Goal: Task Accomplishment & Management: Manage account settings

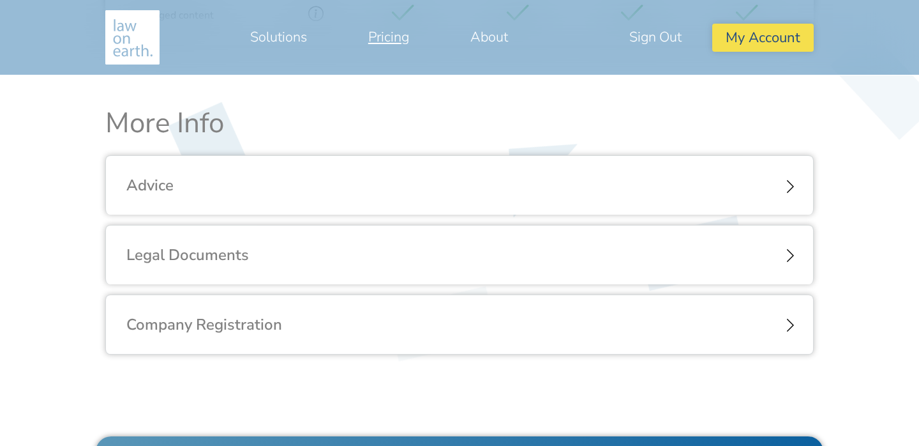
scroll to position [1603, 0]
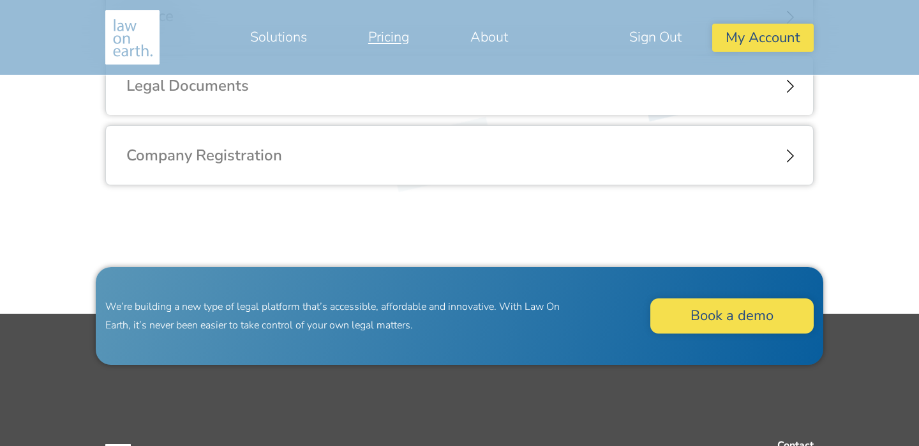
click at [740, 138] on div "Company Registration" at bounding box center [459, 155] width 707 height 59
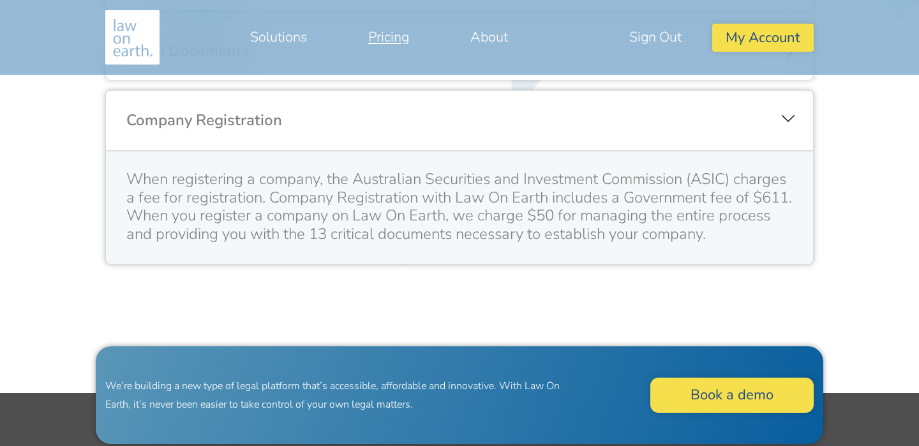
scroll to position [1640, 0]
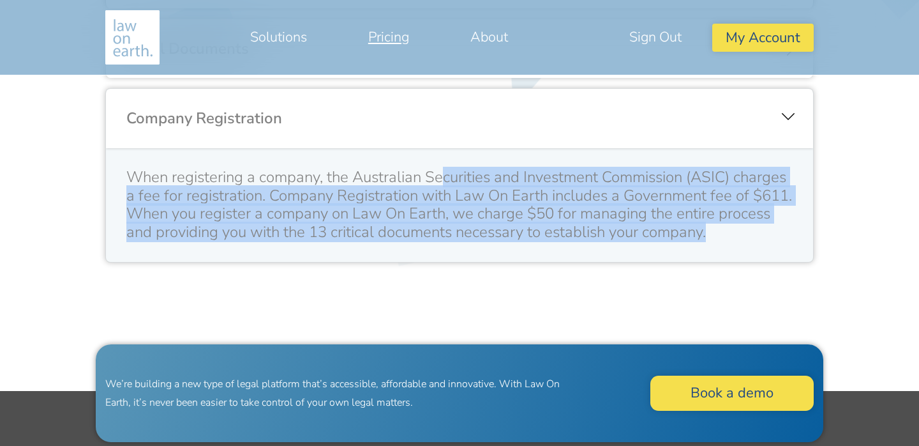
drag, startPoint x: 454, startPoint y: 188, endPoint x: 767, endPoint y: 226, distance: 314.5
click at [767, 226] on div "When registering a company, the Australian Securities and Investment Commission…" at bounding box center [459, 204] width 666 height 73
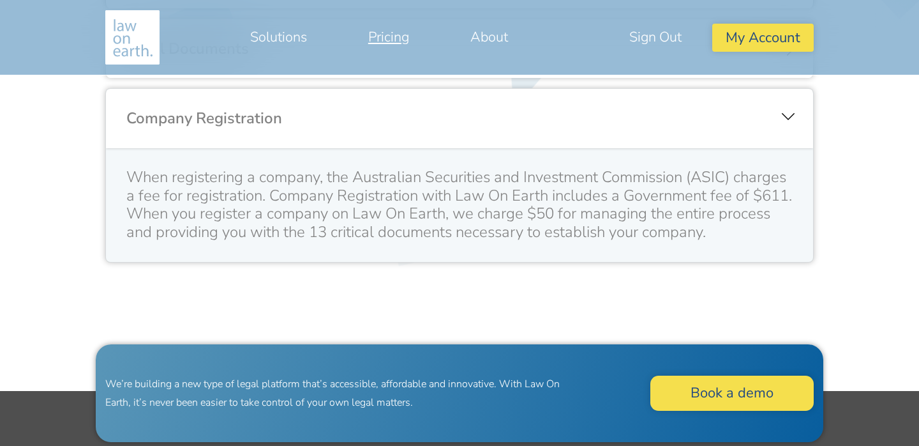
click at [785, 118] on div "Company Registration" at bounding box center [459, 118] width 707 height 59
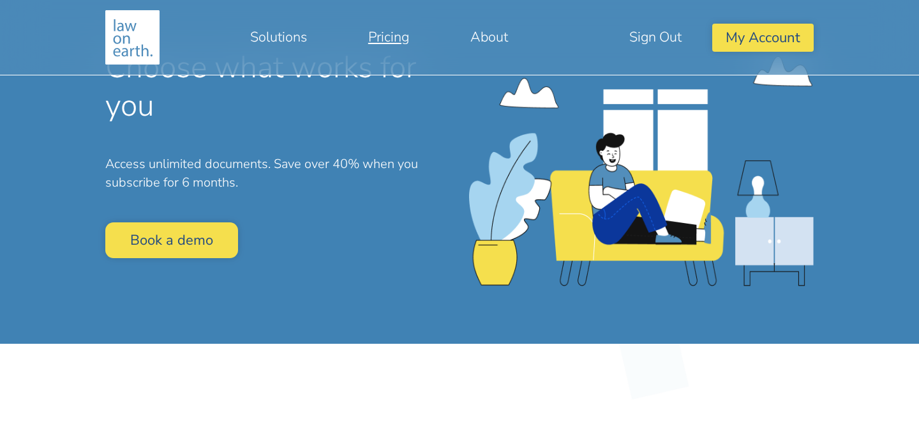
scroll to position [103, 0]
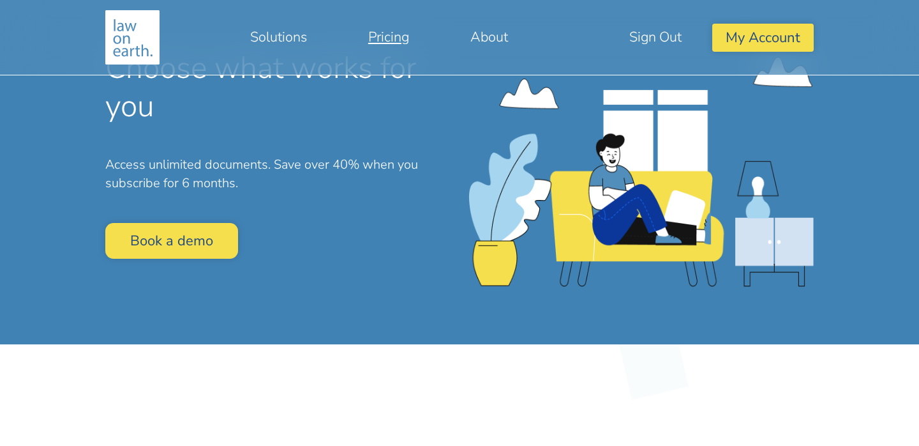
drag, startPoint x: 333, startPoint y: 177, endPoint x: 333, endPoint y: 629, distance: 452.6
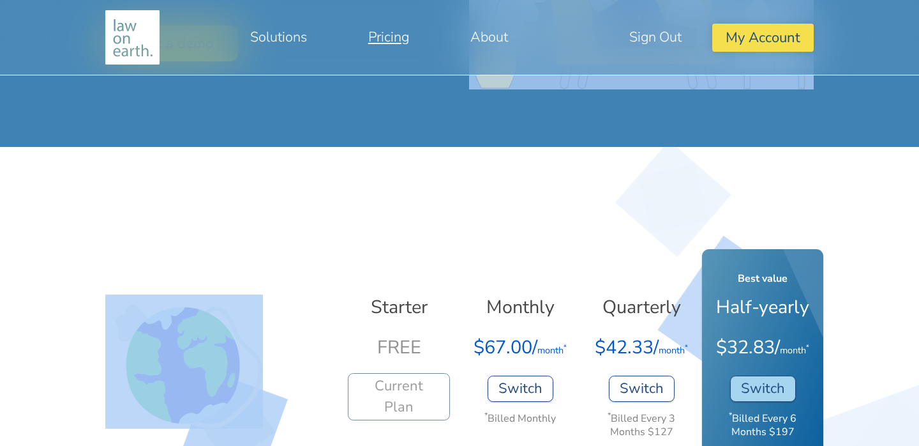
scroll to position [0, 0]
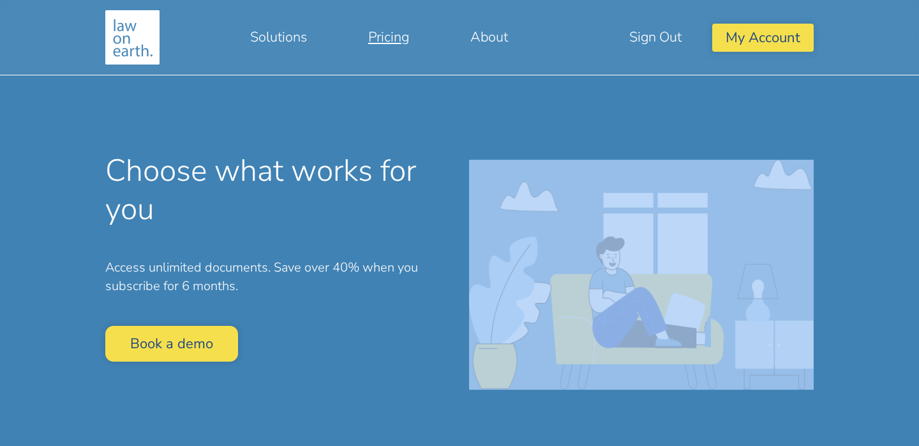
click at [146, 27] on img at bounding box center [132, 37] width 54 height 54
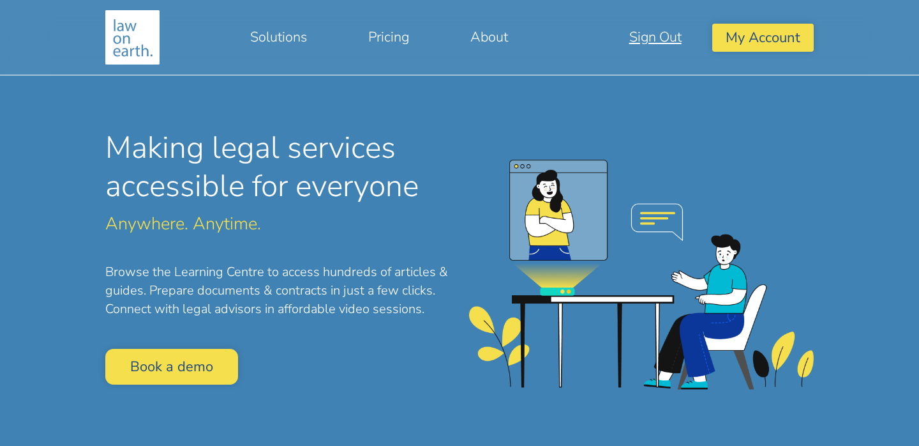
click at [675, 40] on link "Sign Out" at bounding box center [656, 37] width 114 height 31
click at [759, 41] on button "My Account" at bounding box center [762, 37] width 101 height 27
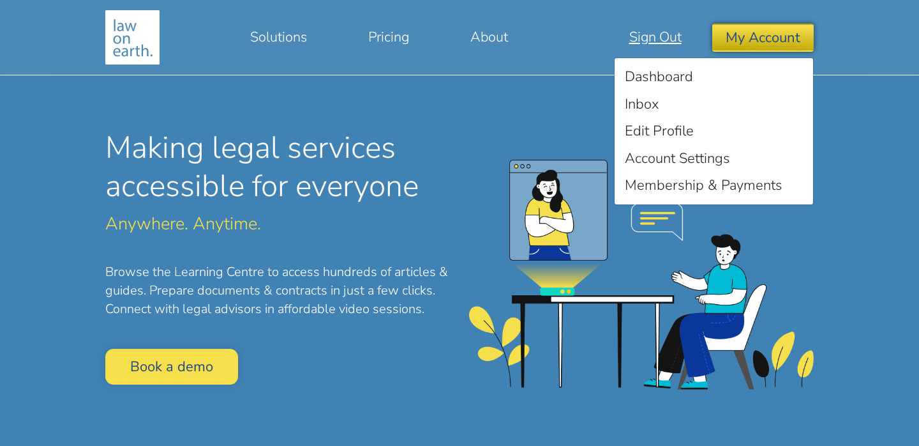
click at [759, 41] on button "My Account" at bounding box center [762, 37] width 101 height 27
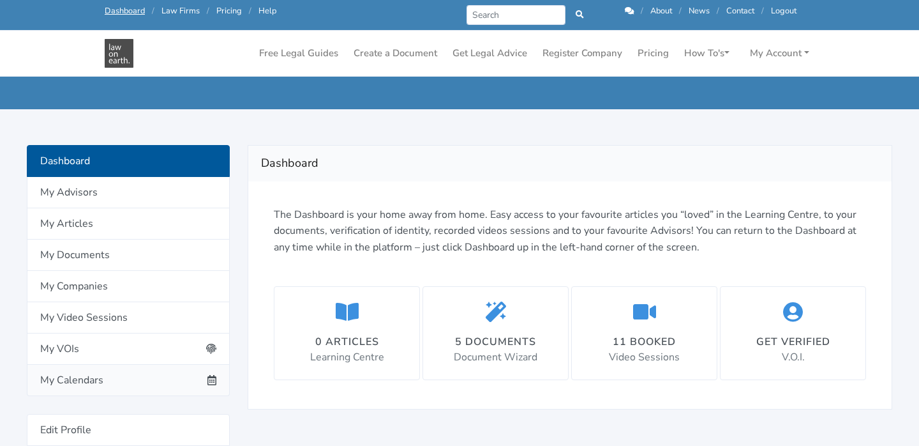
scroll to position [57, 0]
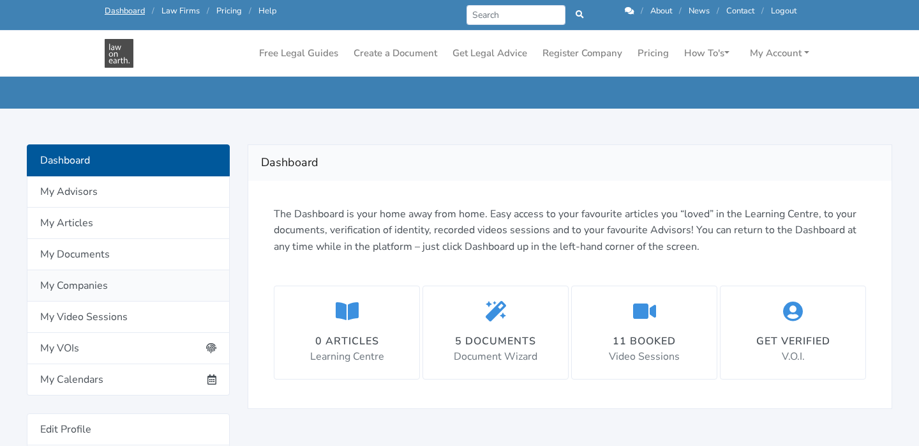
click at [138, 288] on link "My Companies" at bounding box center [128, 285] width 203 height 31
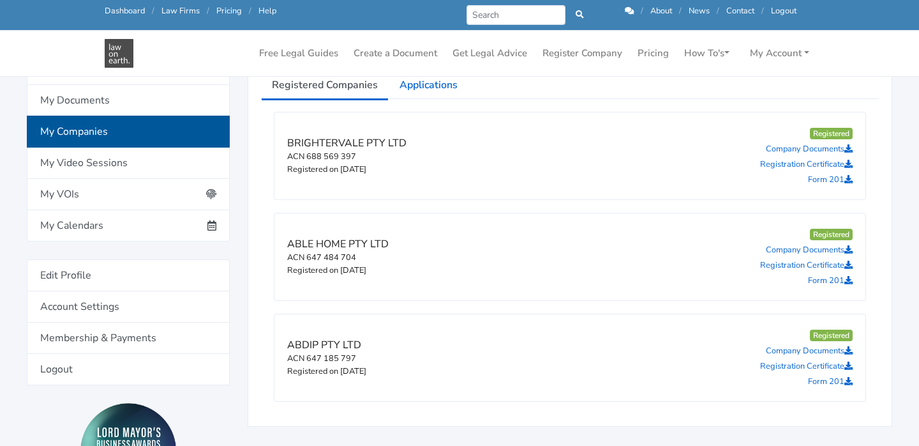
scroll to position [157, 0]
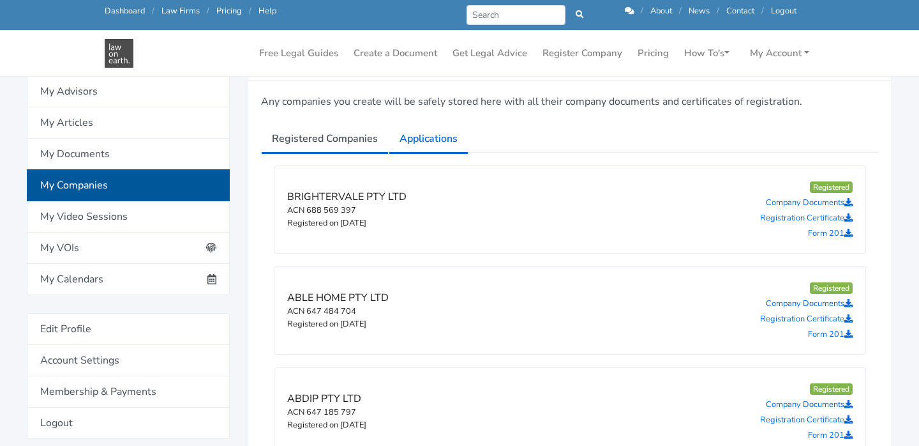
click at [444, 147] on link "Applications" at bounding box center [429, 139] width 80 height 32
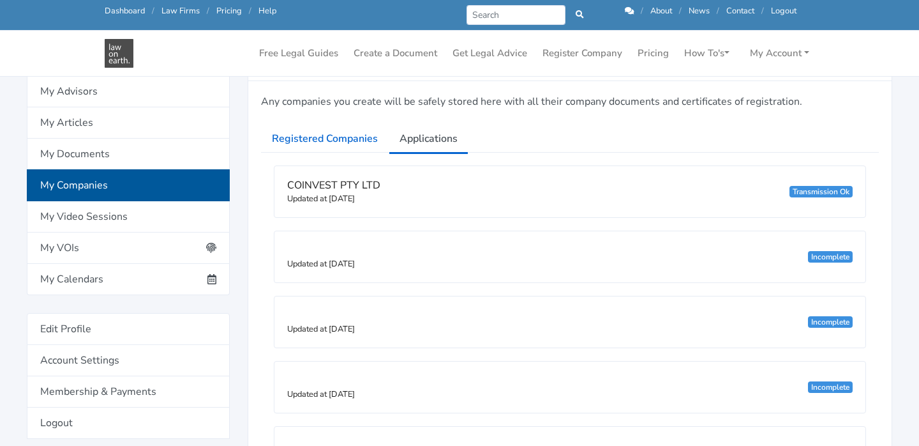
click at [571, 184] on div "COINVEST PTY LTD Updated at 24/09/2025 Transmission Ok" at bounding box center [569, 191] width 591 height 51
click at [257, 195] on div "Any companies you create will be safely stored here with all their company docu…" at bounding box center [569, 324] width 643 height 487
click at [396, 187] on div "COINVEST PTY LTD Updated at 24/09/2025 Transmission Ok" at bounding box center [569, 191] width 591 height 51
click at [811, 186] on div "COINVEST PTY LTD Updated at 24/09/2025 Transmission Ok" at bounding box center [569, 191] width 591 height 51
click at [812, 188] on div "Transmission Ok" at bounding box center [821, 191] width 63 height 11
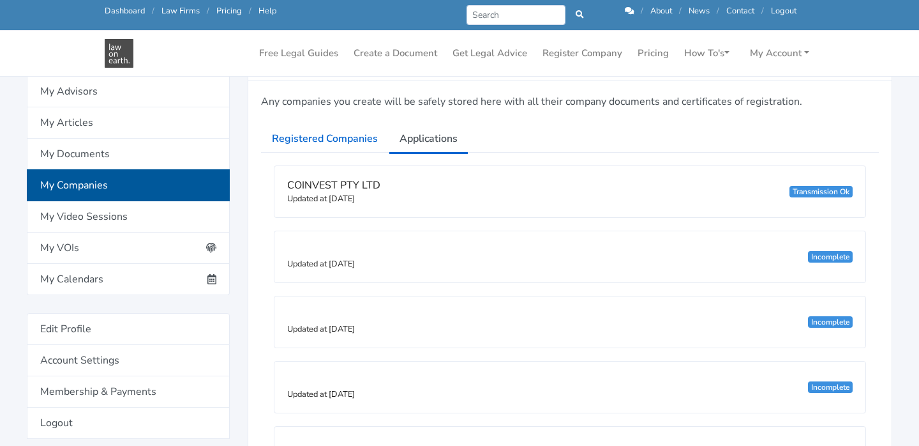
click at [812, 188] on div "Transmission Ok" at bounding box center [821, 191] width 63 height 11
click at [334, 193] on small "Updated at 24/09/2025" at bounding box center [321, 198] width 68 height 11
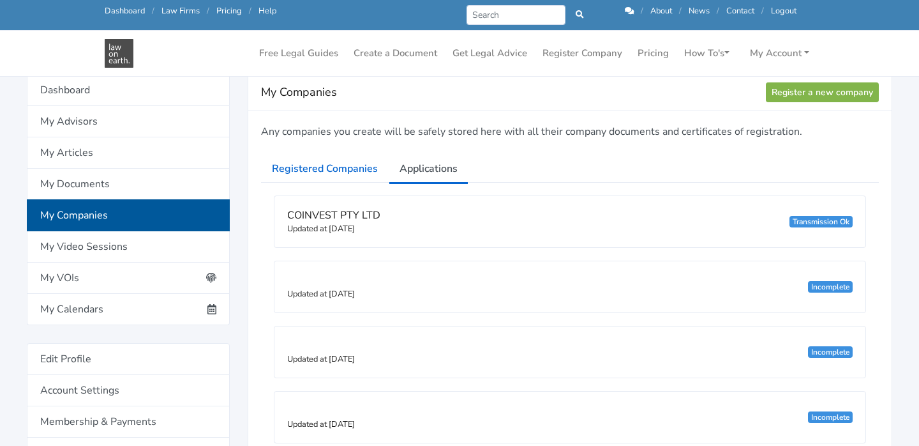
scroll to position [106, 0]
